Goal: Find specific page/section: Find specific page/section

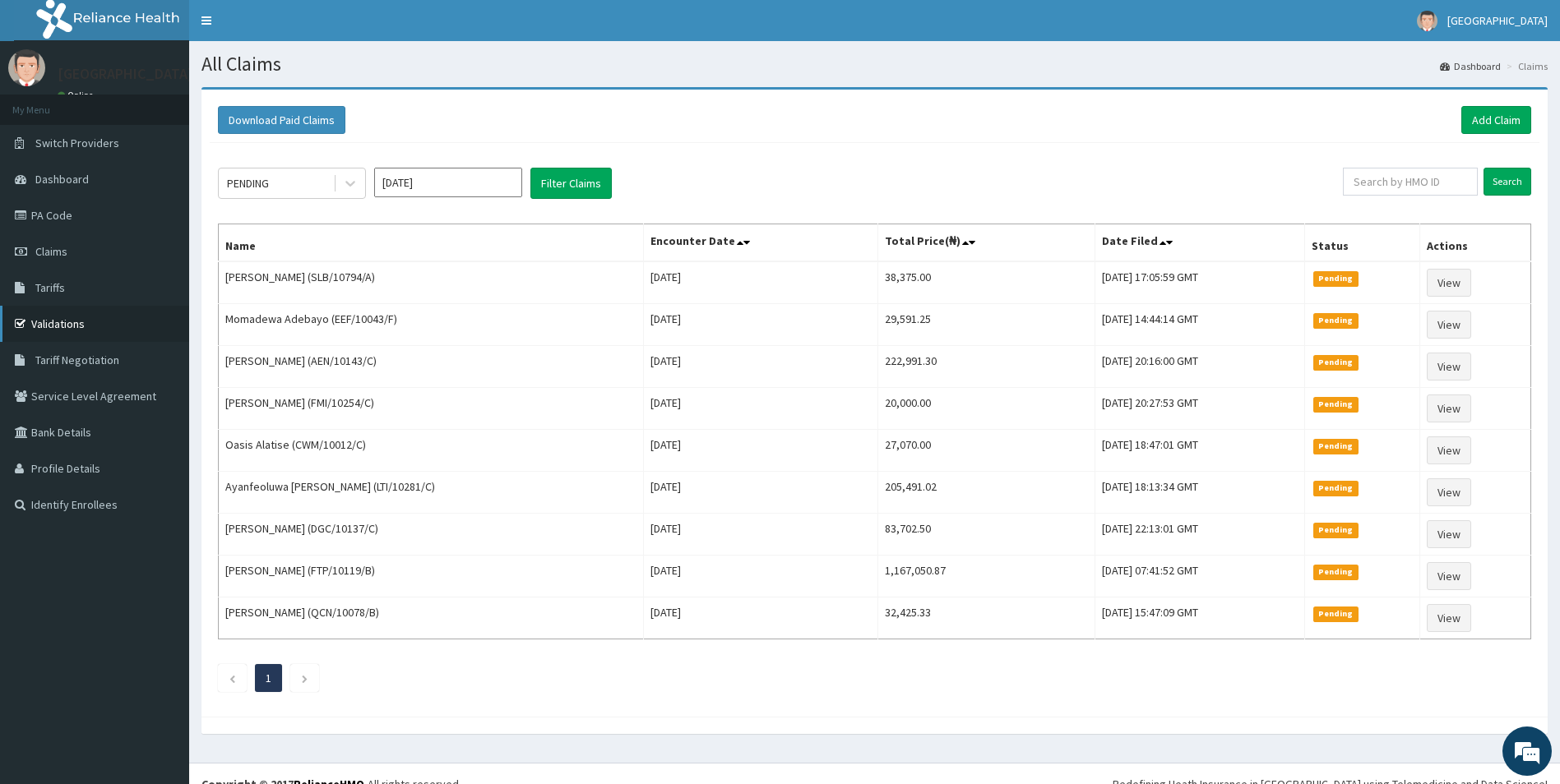
click at [51, 324] on link "Validations" at bounding box center [94, 324] width 189 height 36
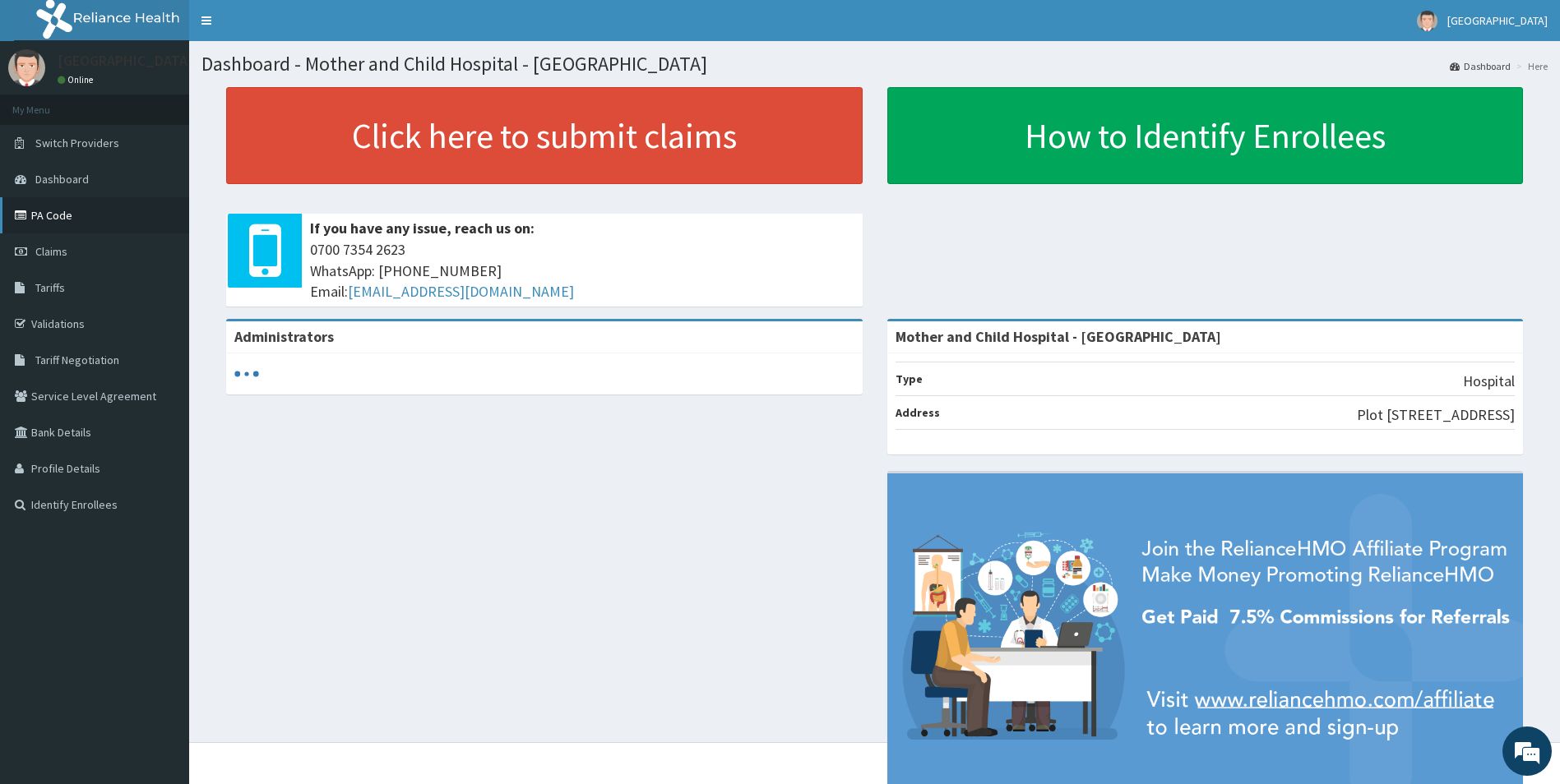
click at [51, 224] on link "PA Code" at bounding box center [94, 215] width 189 height 36
